Goal: Book appointment/travel/reservation

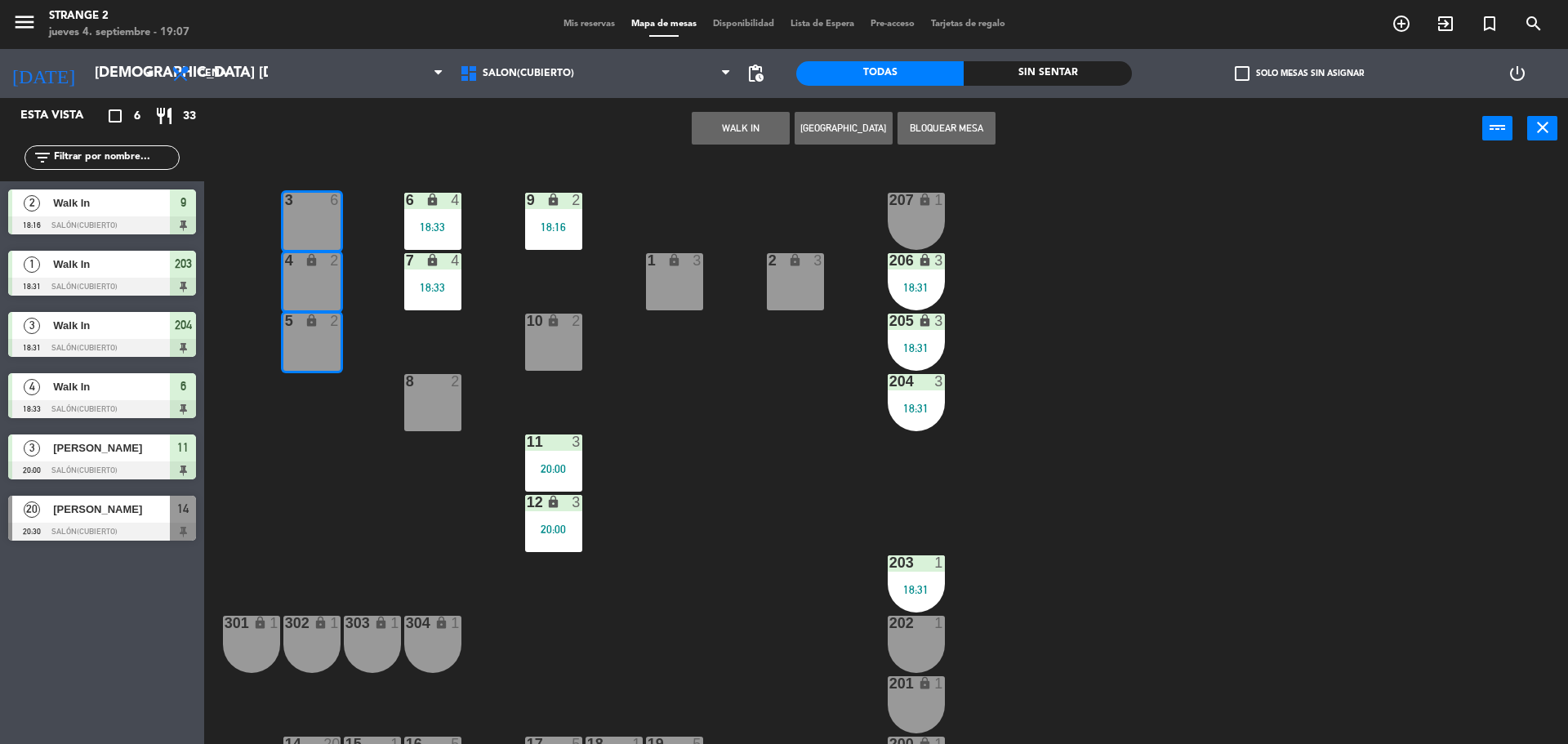
click at [761, 115] on button "WALK IN" at bounding box center [740, 128] width 98 height 33
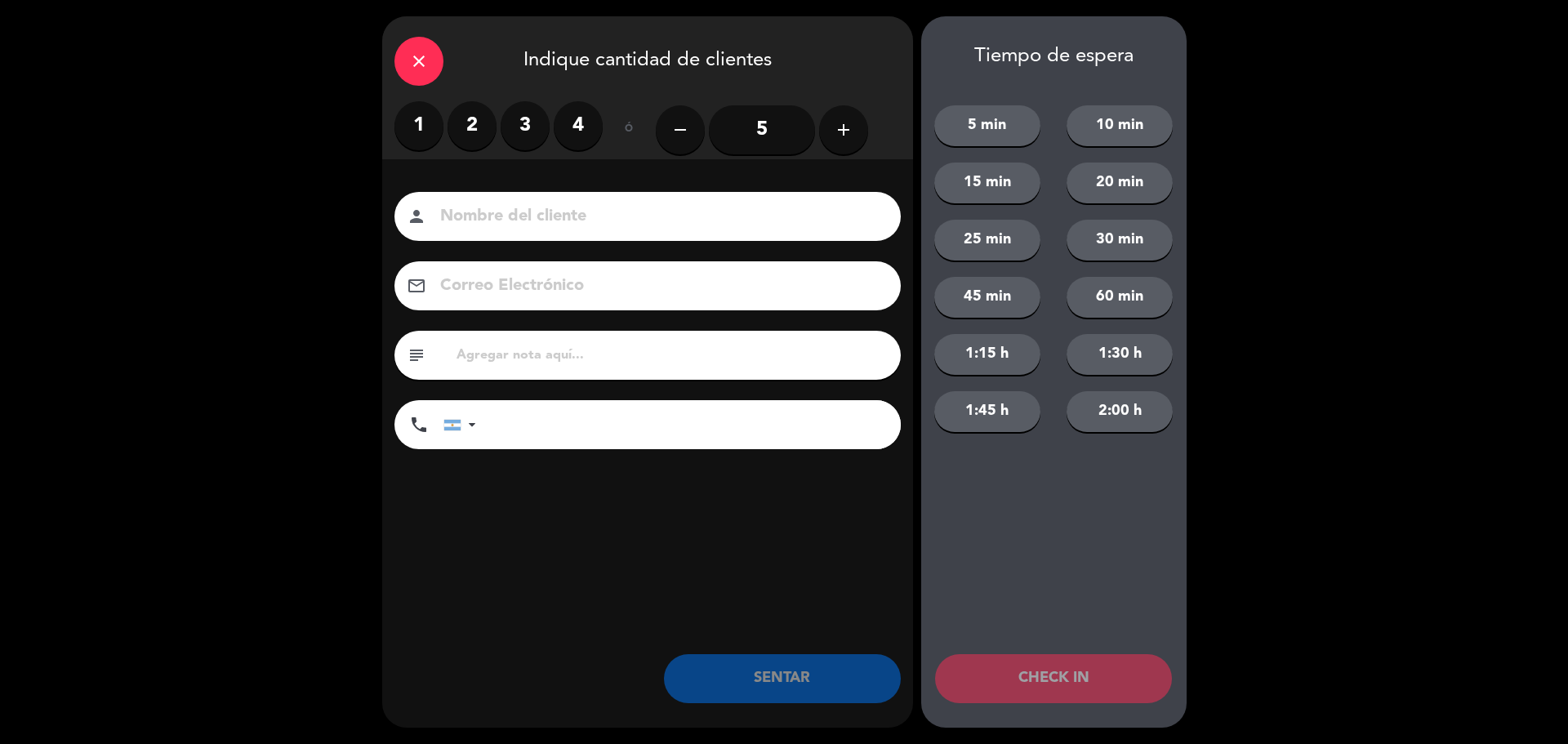
click at [764, 130] on input "5" at bounding box center [762, 129] width 106 height 49
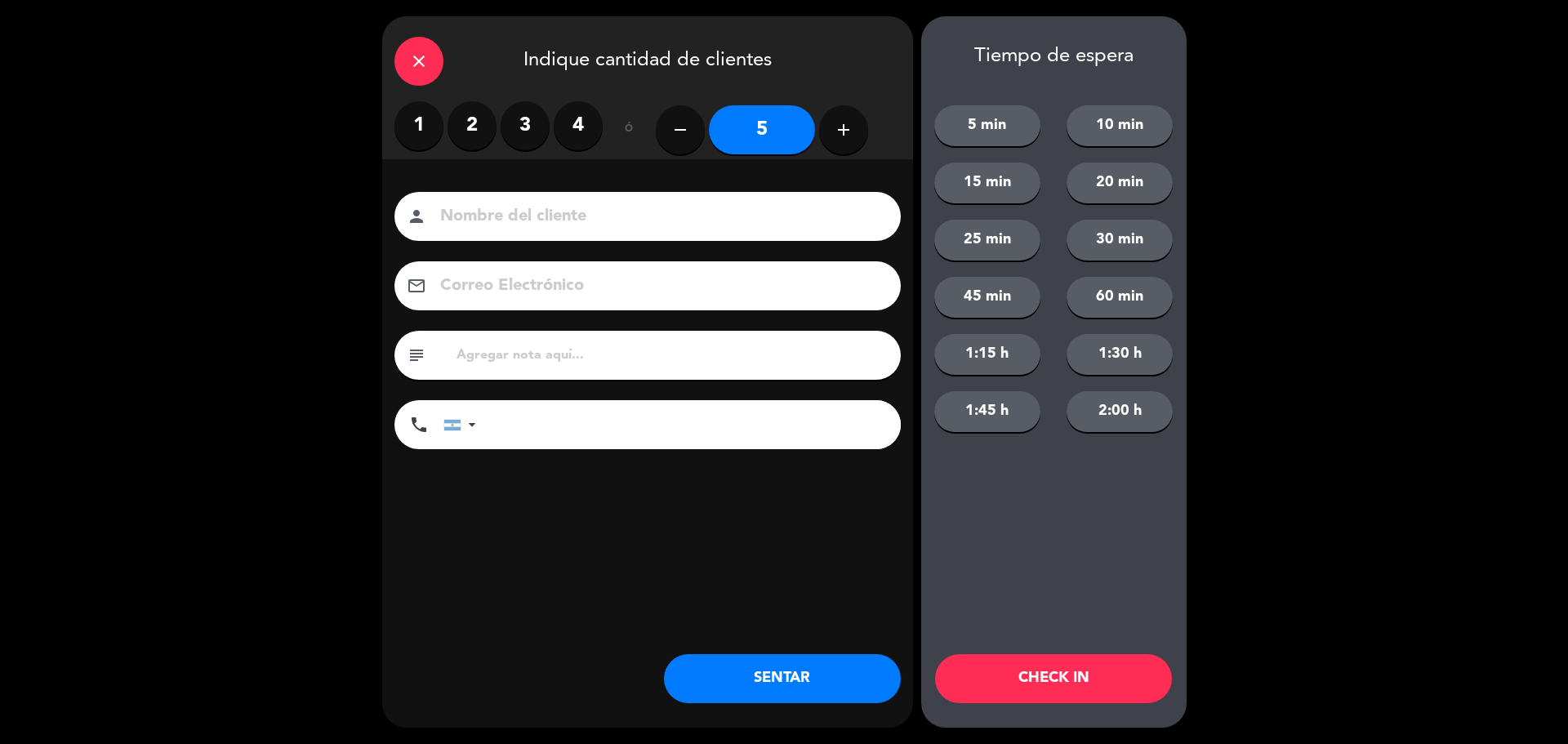
click at [845, 130] on icon "add" at bounding box center [844, 129] width 20 height 20
click at [856, 129] on button "add" at bounding box center [844, 129] width 49 height 49
click at [847, 122] on icon "add" at bounding box center [844, 129] width 20 height 20
type input "8"
click at [790, 672] on button "SENTAR" at bounding box center [782, 679] width 237 height 49
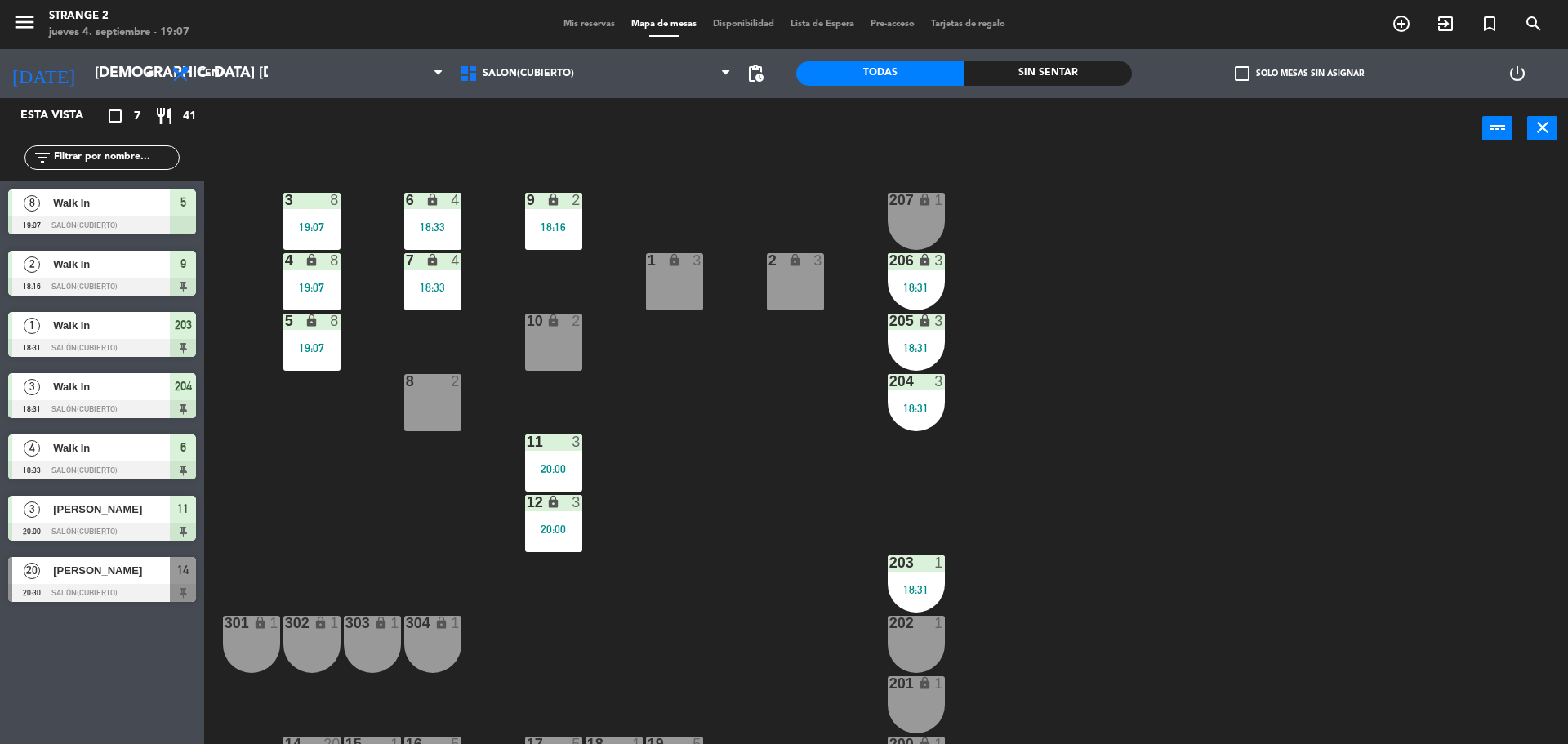
click at [669, 284] on div "1 lock 3" at bounding box center [674, 281] width 57 height 57
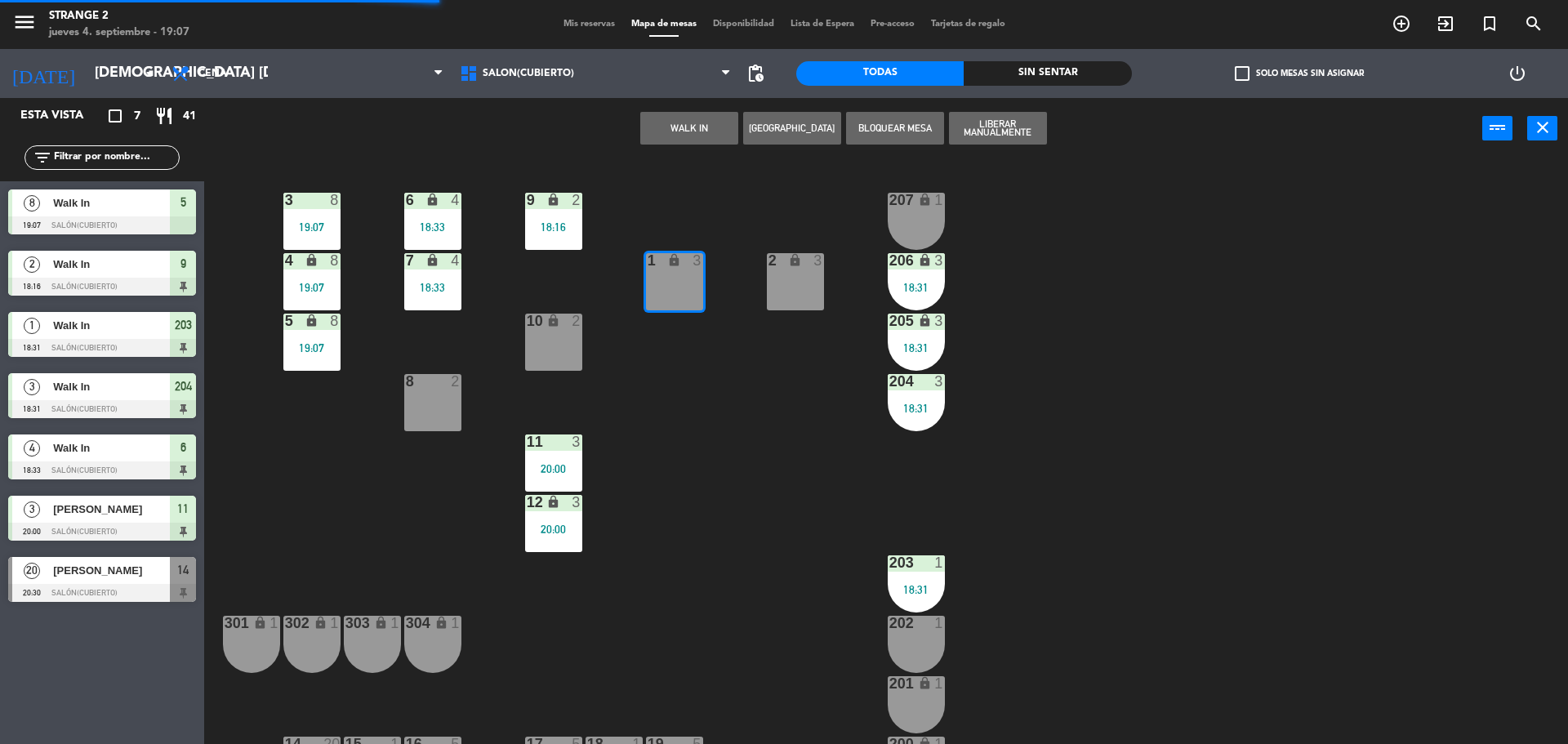
click at [705, 126] on button "WALK IN" at bounding box center [689, 128] width 98 height 33
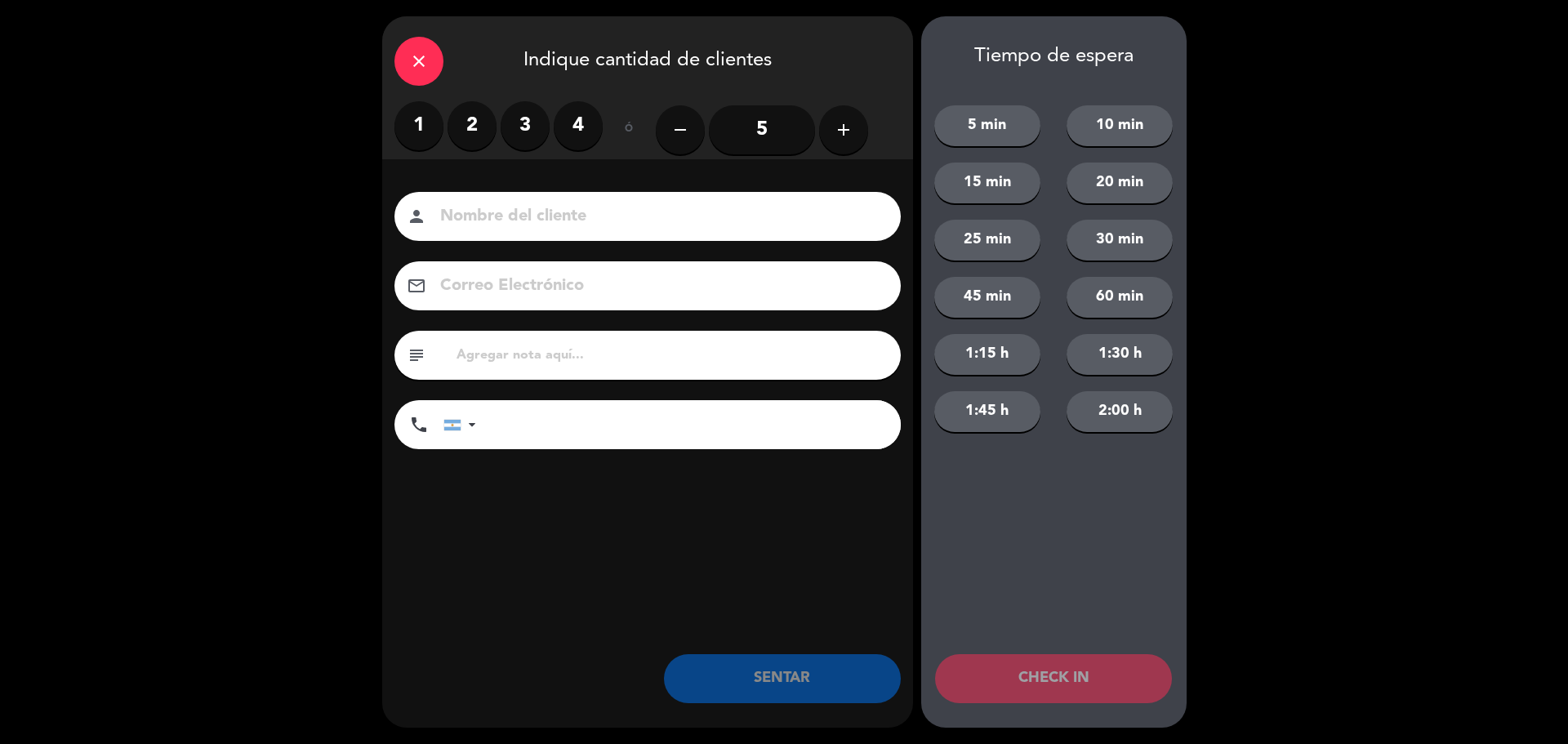
click at [520, 135] on label "3" at bounding box center [525, 126] width 49 height 49
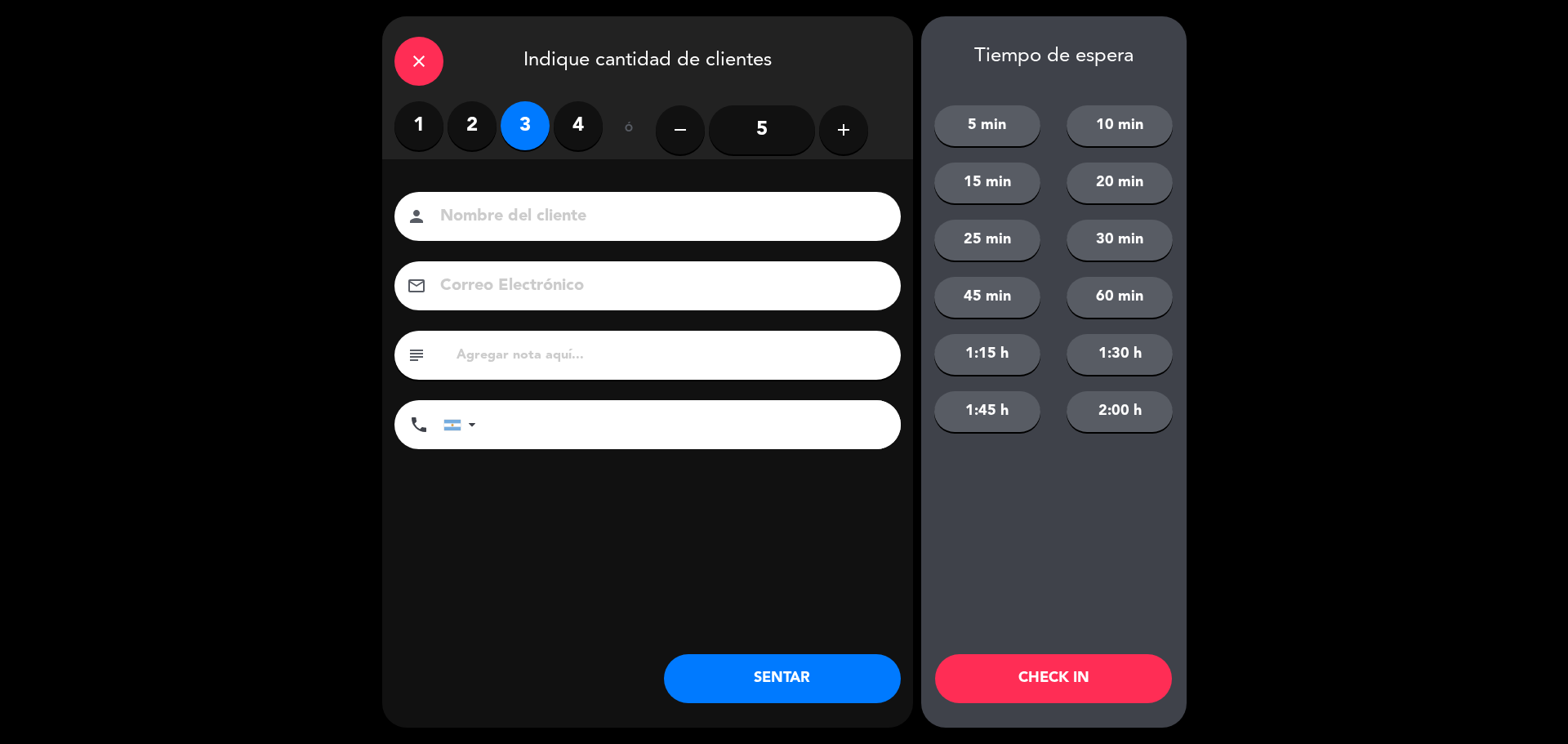
click at [774, 673] on button "SENTAR" at bounding box center [782, 679] width 237 height 49
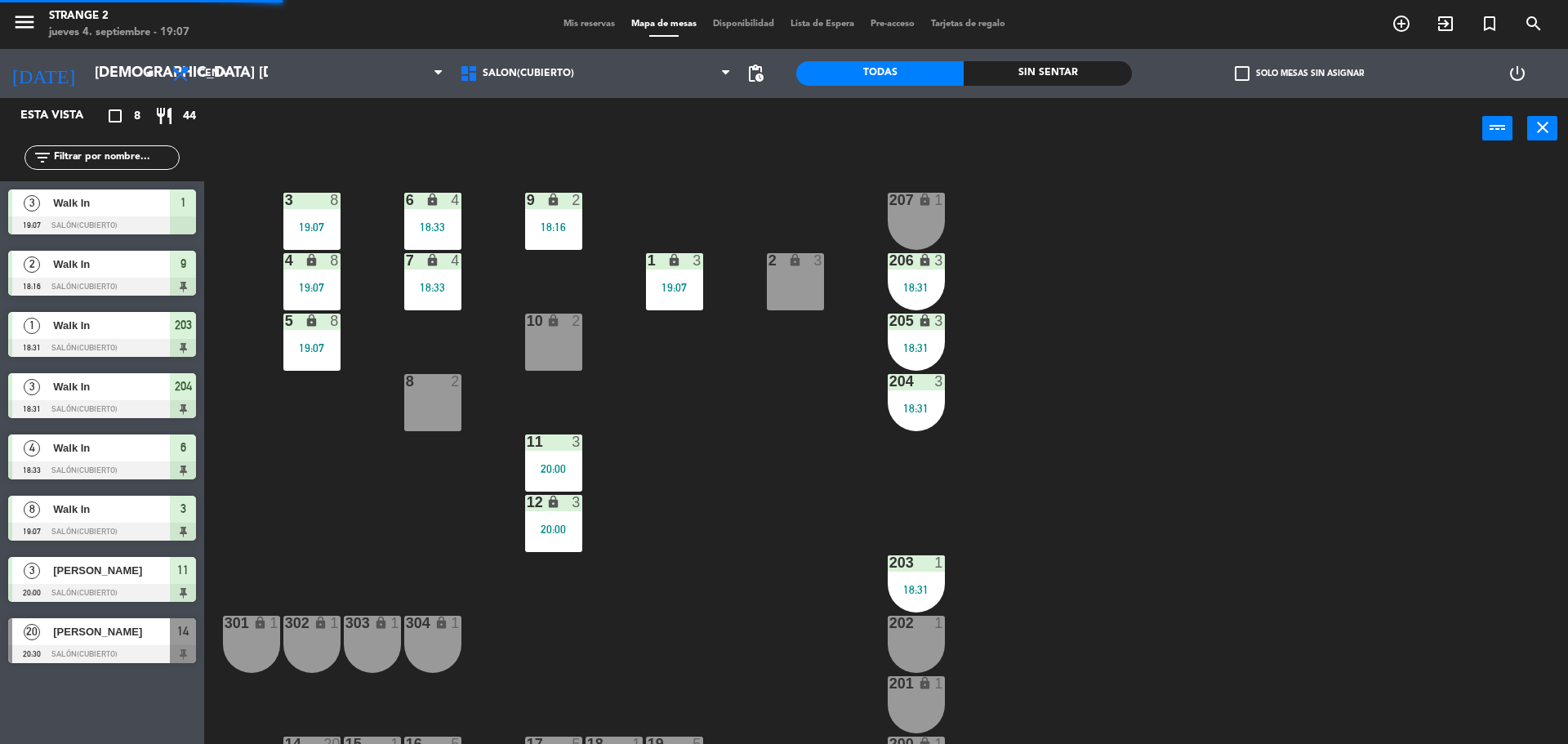
click at [922, 650] on div "202 1" at bounding box center [916, 643] width 57 height 57
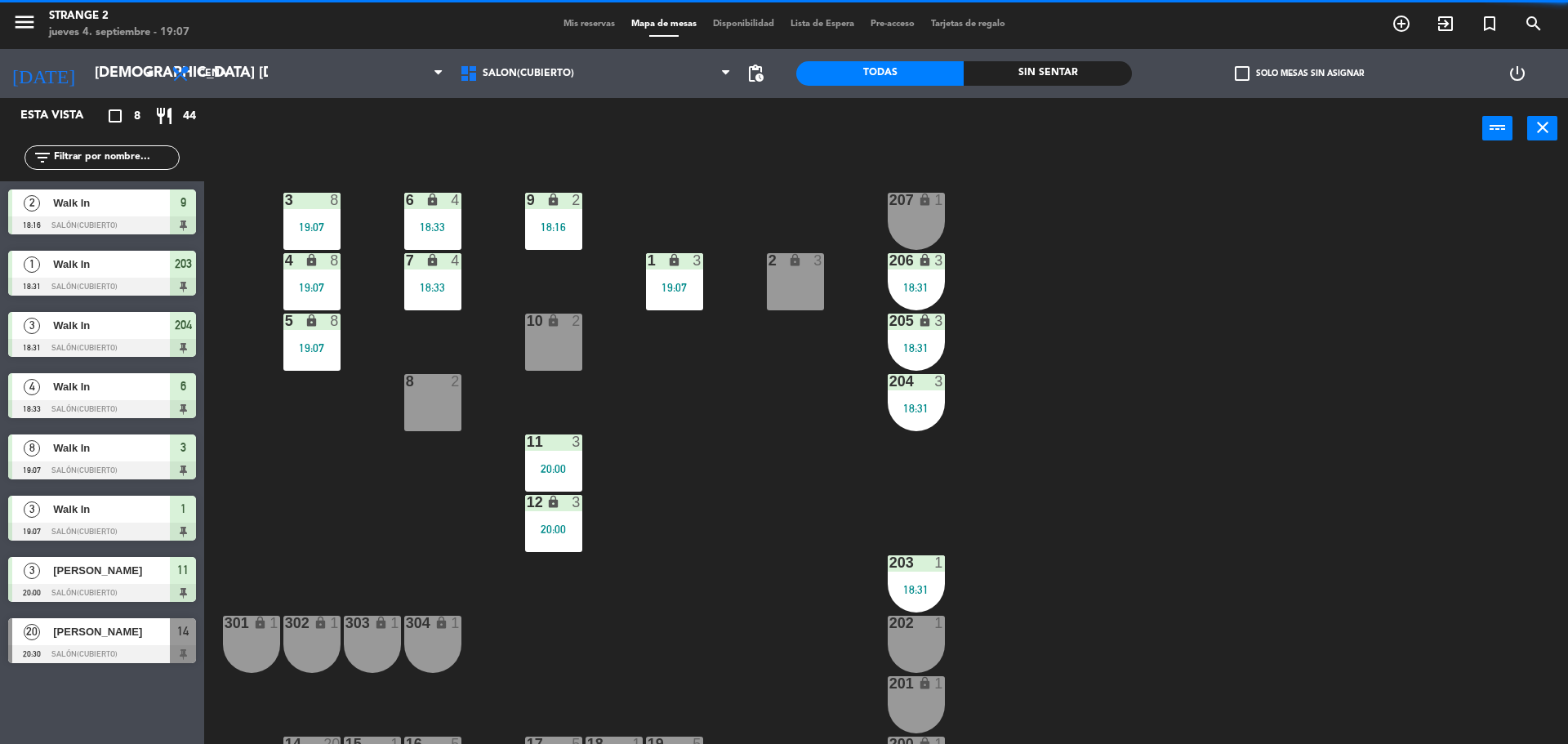
click at [812, 628] on div "3 8 19:07 6 lock 4 18:33 9 lock 2 18:16 207 lock 1 4 lock 8 19:07 7 lock 4 18:3…" at bounding box center [894, 455] width 1348 height 585
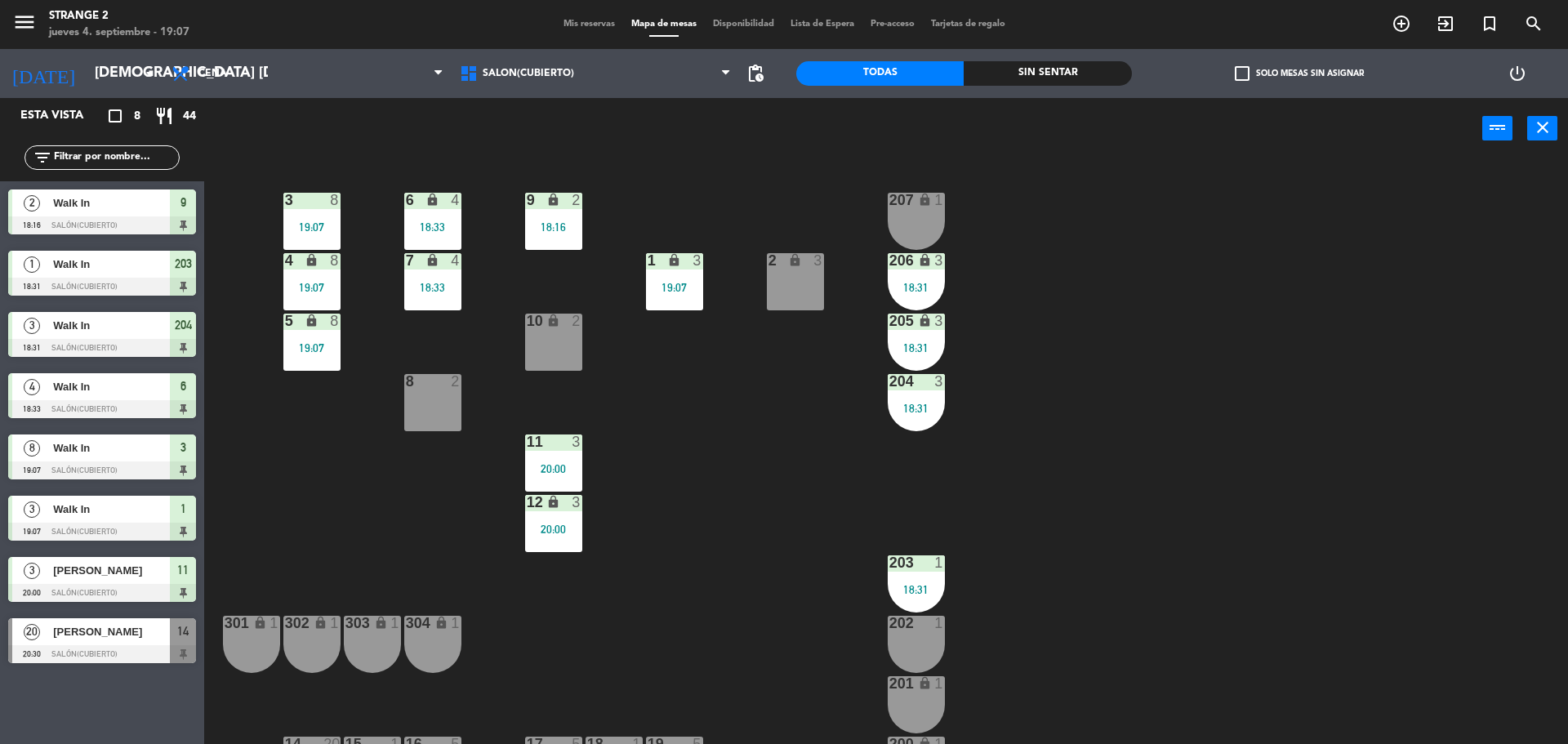
click at [925, 683] on icon "lock" at bounding box center [925, 683] width 14 height 14
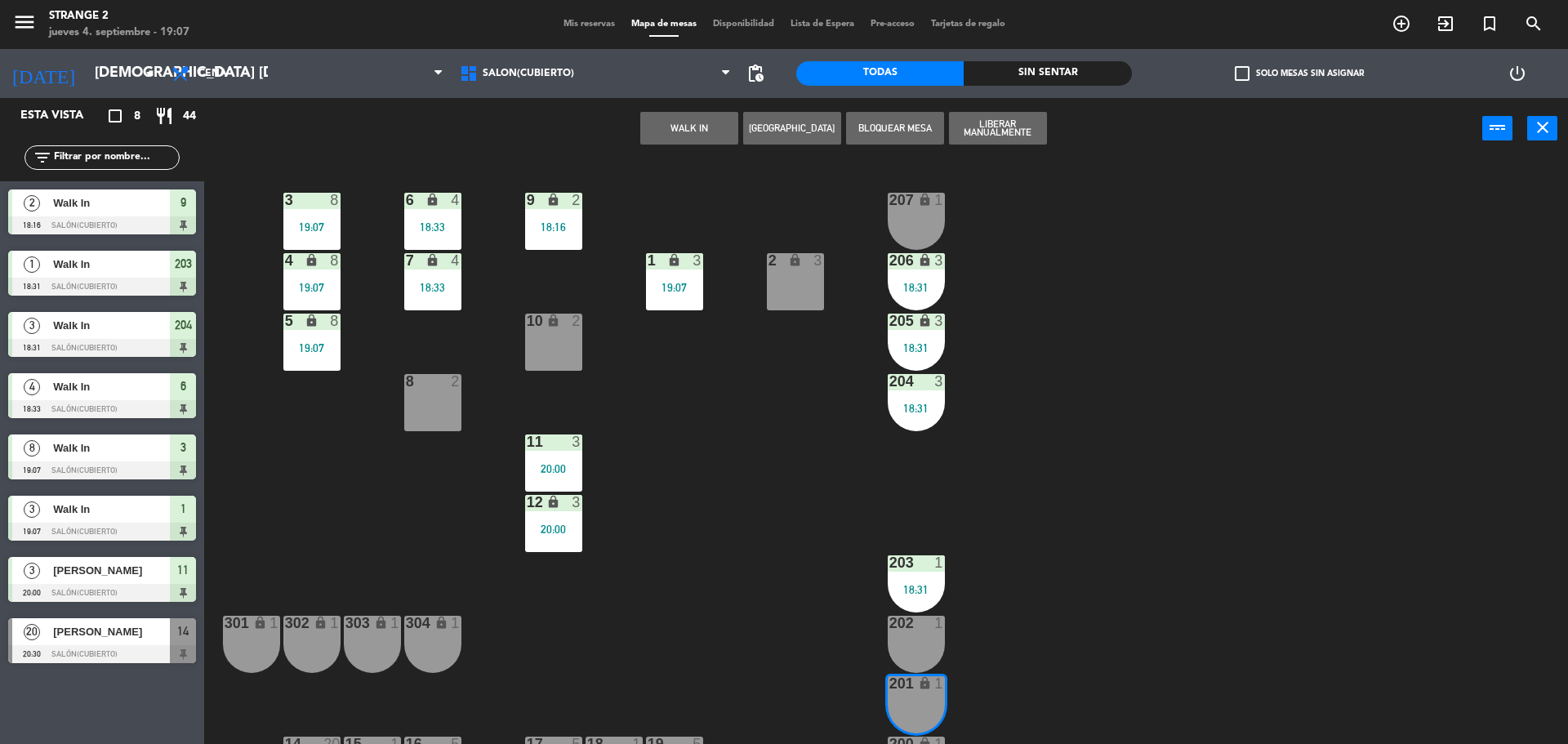
click at [696, 143] on button "WALK IN" at bounding box center [689, 128] width 98 height 33
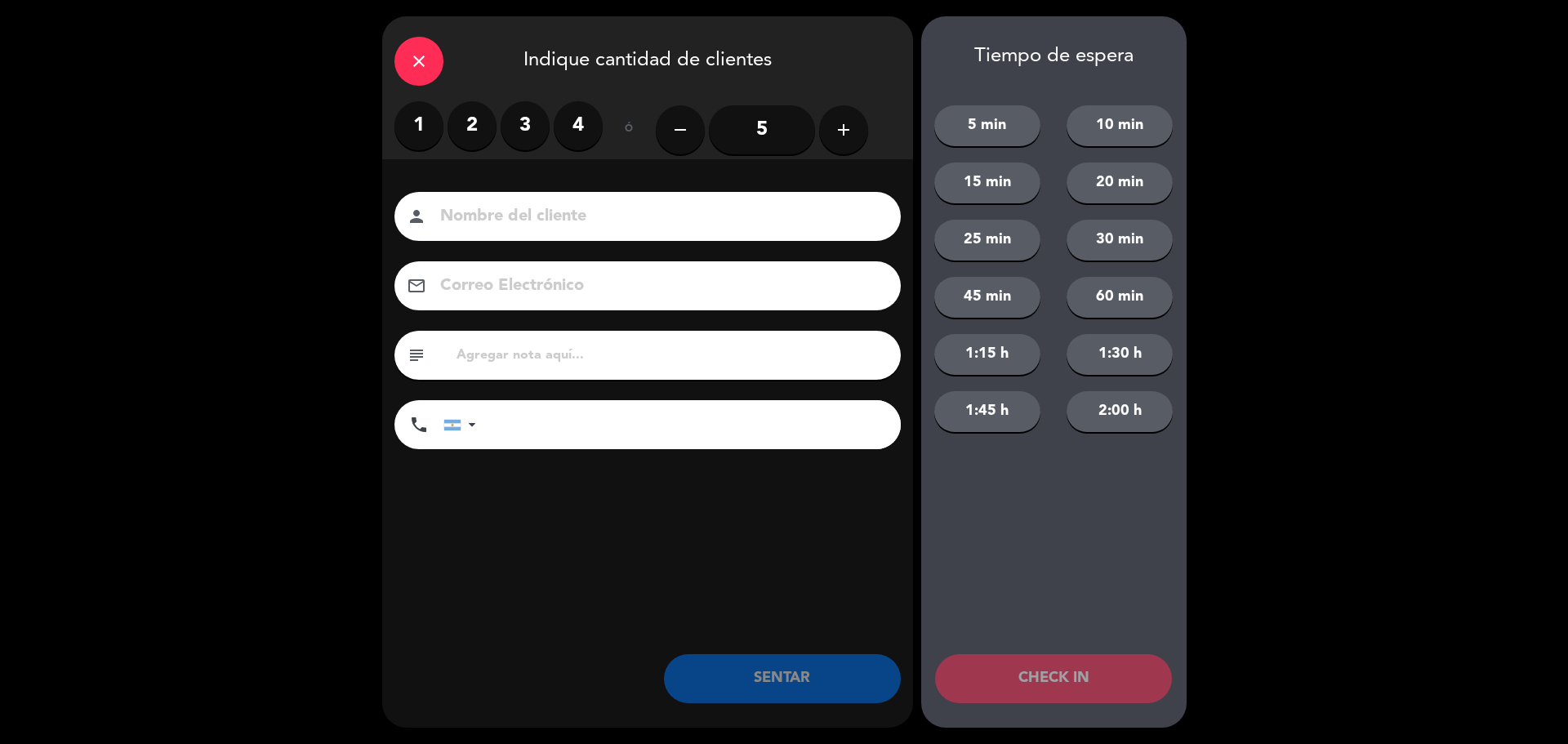
click at [405, 123] on label "1" at bounding box center [419, 126] width 49 height 49
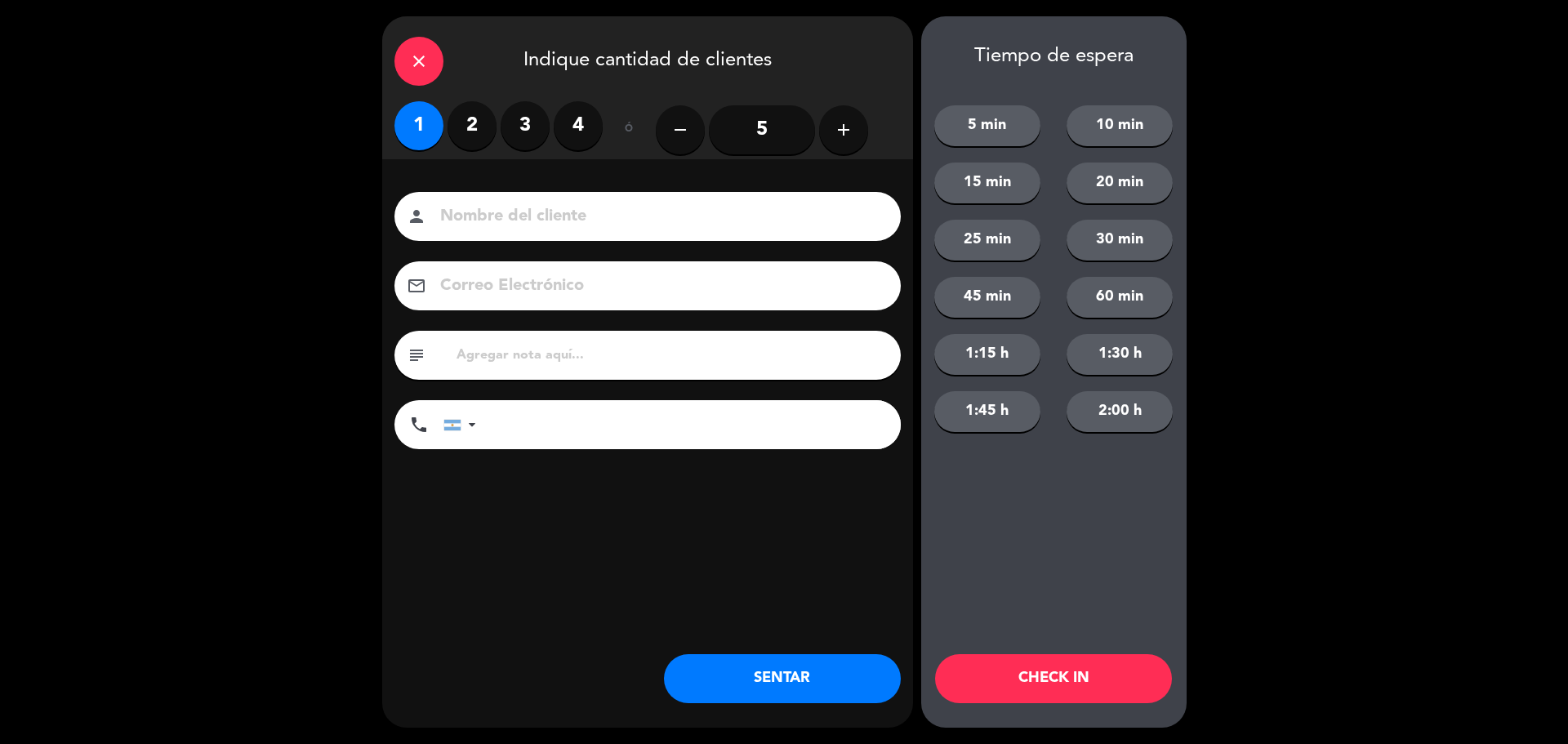
click at [807, 659] on button "SENTAR" at bounding box center [782, 679] width 237 height 49
